Goal: Information Seeking & Learning: Learn about a topic

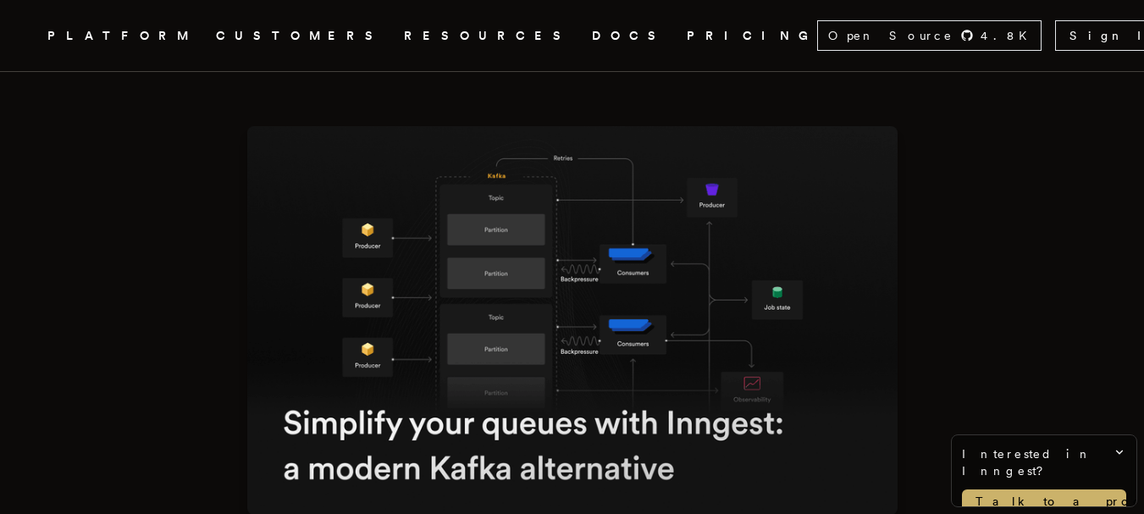
click at [792, 199] on img at bounding box center [572, 320] width 650 height 389
click at [815, 176] on img at bounding box center [572, 320] width 650 height 389
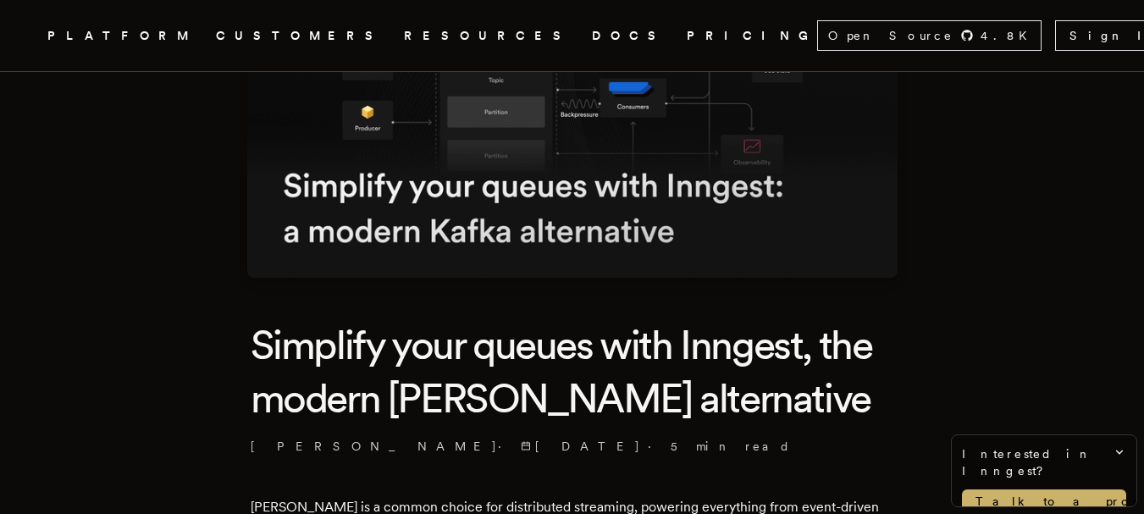
scroll to position [239, 0]
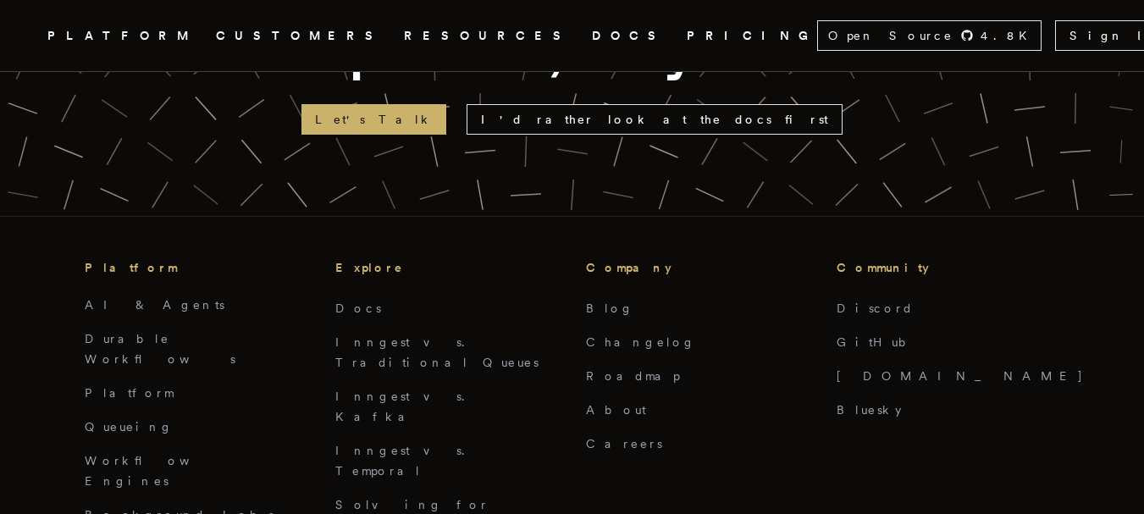
scroll to position [7704, 0]
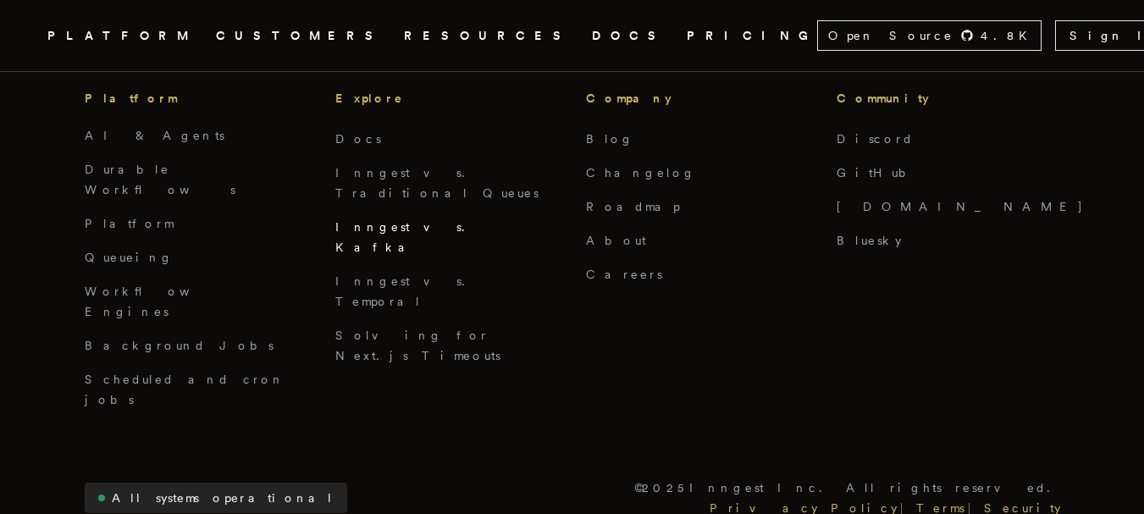
click at [397, 220] on link "Inngest vs. Kafka" at bounding box center [405, 237] width 140 height 34
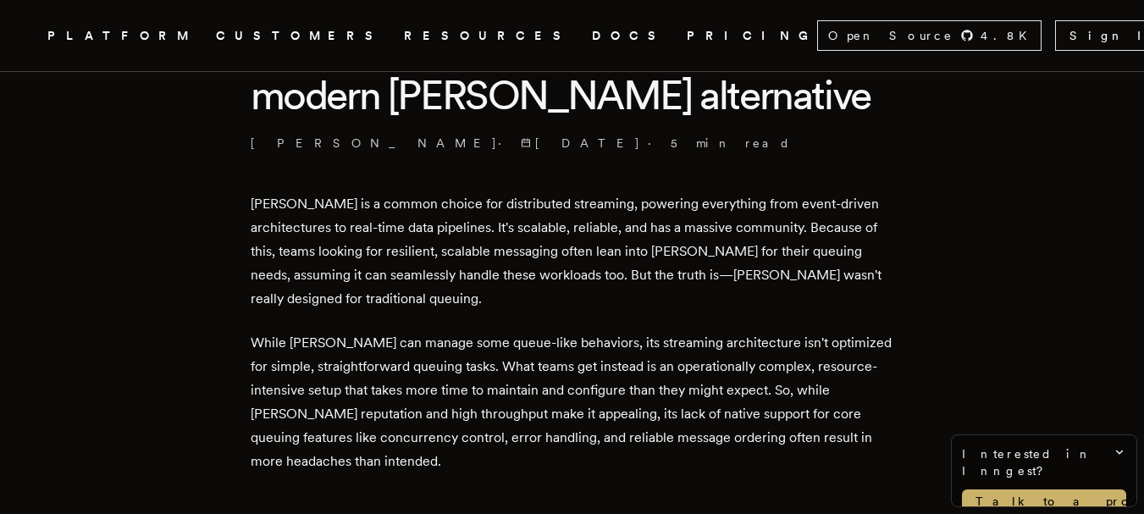
scroll to position [522, 0]
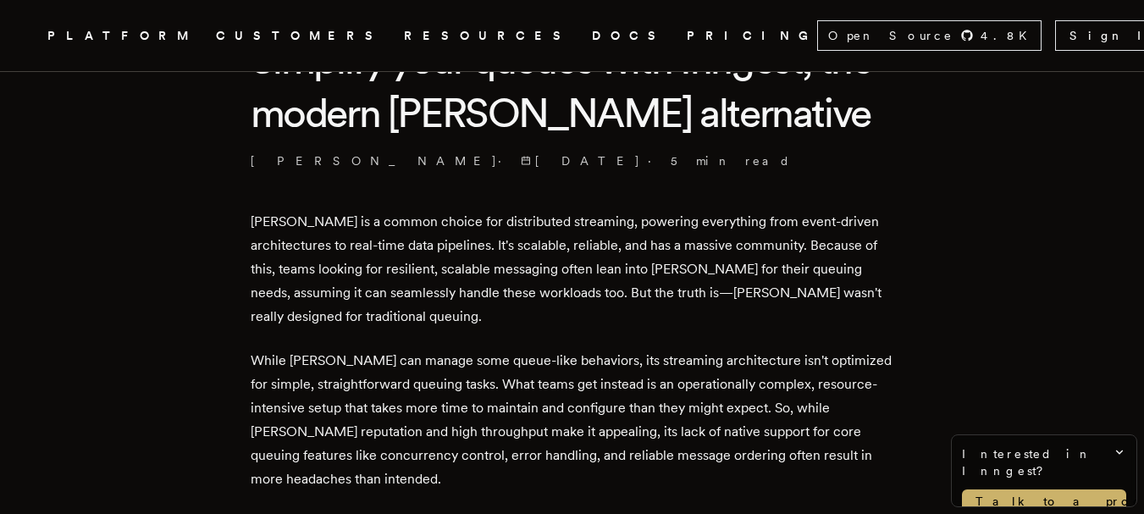
click at [521, 163] on span "[DATE]" at bounding box center [581, 160] width 120 height 17
click at [1121, 447] on icon at bounding box center [1119, 452] width 14 height 14
click at [1119, 486] on icon at bounding box center [1121, 491] width 14 height 14
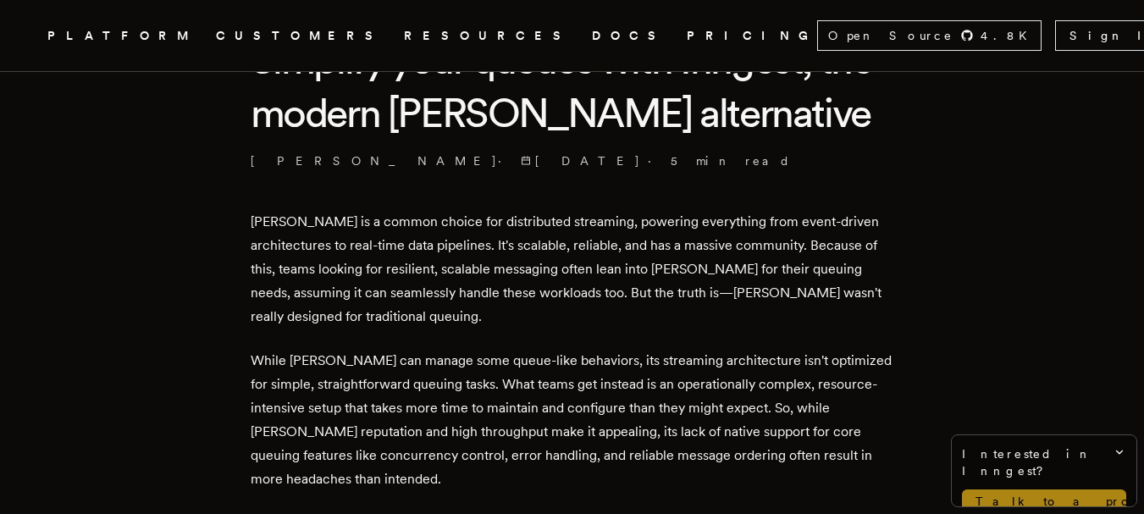
click at [1099, 489] on link "Talk to a product expert" at bounding box center [1044, 501] width 164 height 24
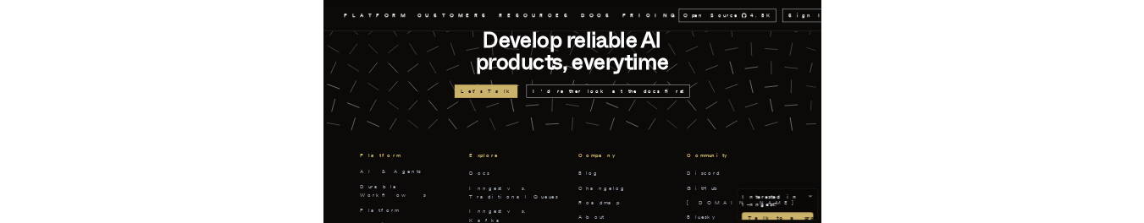
scroll to position [4544, 0]
